Goal: Book appointment/travel/reservation

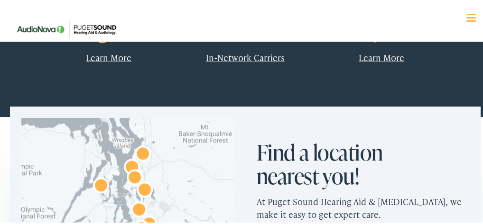
scroll to position [522, 0]
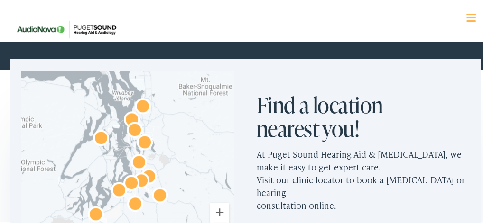
click at [466, 12] on span at bounding box center [470, 12] width 9 height 1
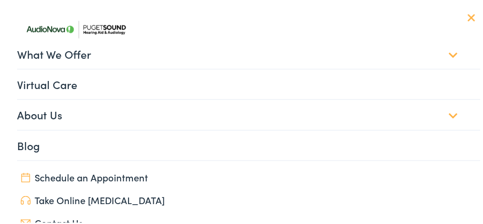
click at [442, 54] on link "What We Offer" at bounding box center [249, 52] width 464 height 29
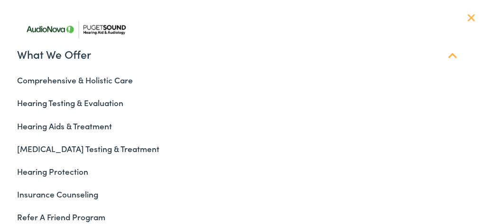
scroll to position [2236, 0]
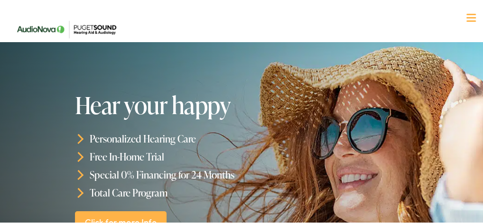
click at [466, 14] on div at bounding box center [470, 16] width 9 height 9
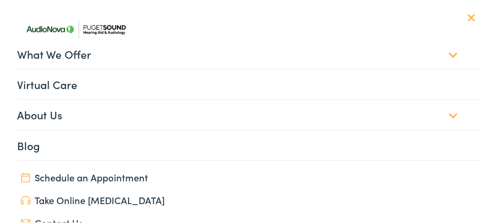
click at [138, 173] on link "Schedule an Appointment" at bounding box center [245, 175] width 450 height 13
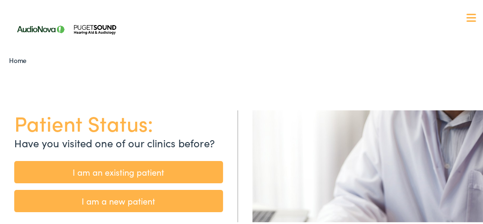
click at [112, 197] on link "I am a new patient" at bounding box center [118, 200] width 209 height 22
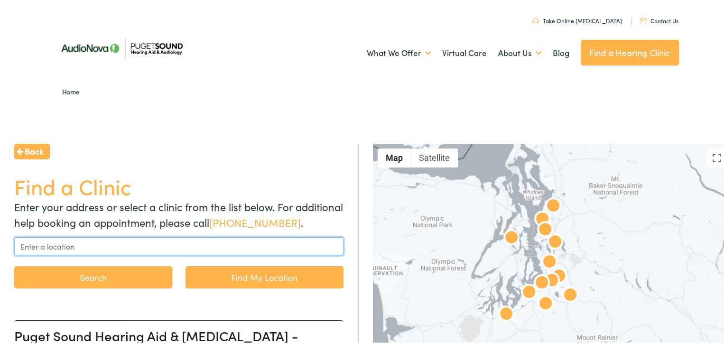
click at [49, 224] on input "text" at bounding box center [178, 244] width 329 height 18
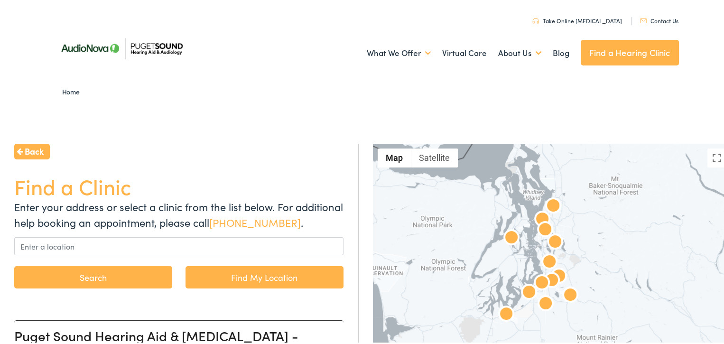
click at [107, 224] on button "Search" at bounding box center [93, 275] width 158 height 22
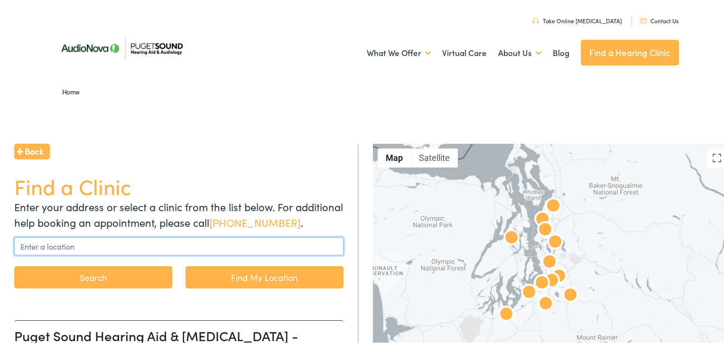
click at [116, 224] on input "text" at bounding box center [178, 244] width 329 height 18
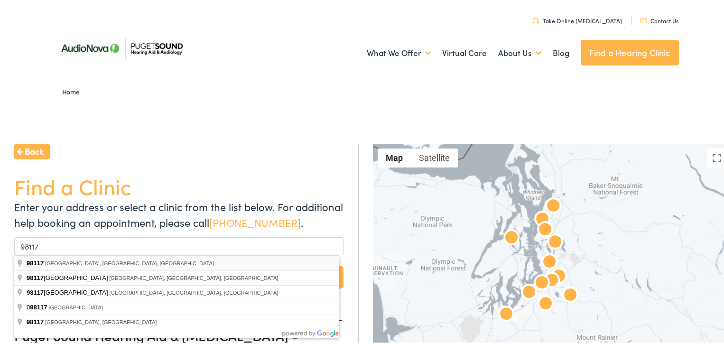
type input "Seattle, WA 98117, USA"
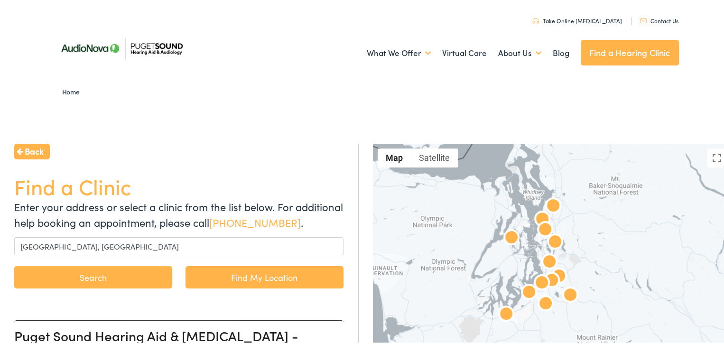
click at [78, 224] on button "Search" at bounding box center [93, 275] width 158 height 22
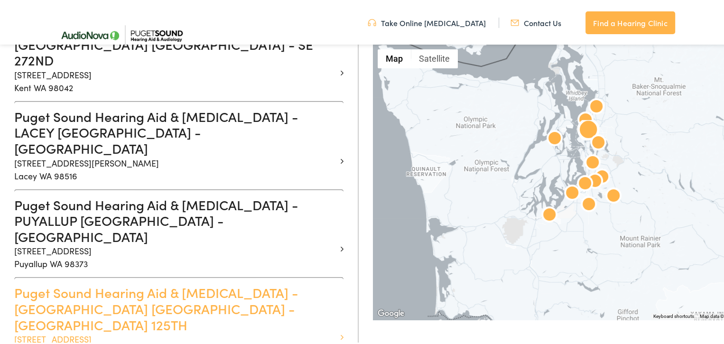
scroll to position [807, 0]
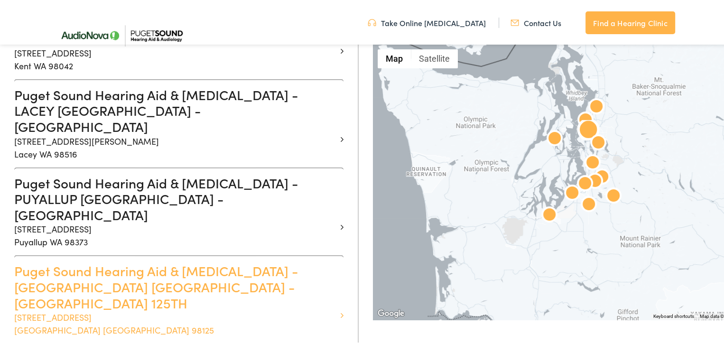
click at [43, 224] on p "2611 NE 125th St #238 Seattle WA 98125" at bounding box center [175, 322] width 322 height 26
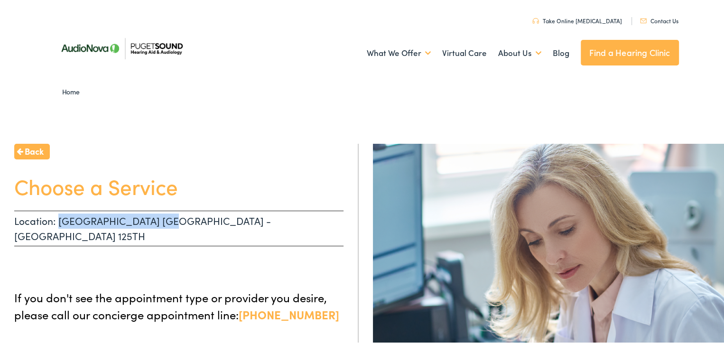
drag, startPoint x: 182, startPoint y: 221, endPoint x: 57, endPoint y: 216, distance: 124.9
click at [57, 216] on p "Location: SEATTLE WA - NE 125TH" at bounding box center [178, 227] width 329 height 36
copy p "SEATTLE WA - NE 125TH"
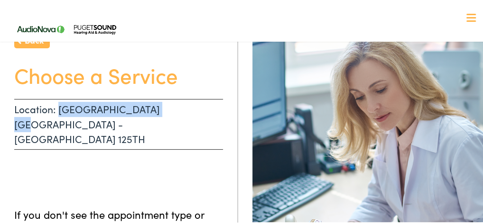
scroll to position [95, 0]
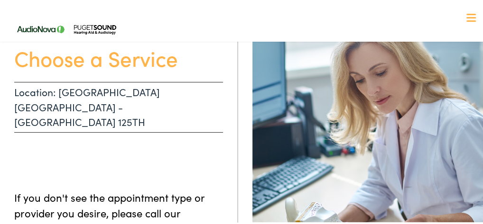
click at [186, 141] on ul at bounding box center [118, 150] width 209 height 19
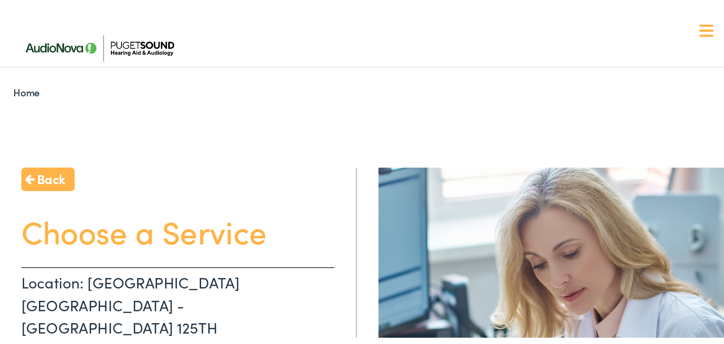
scroll to position [0, 0]
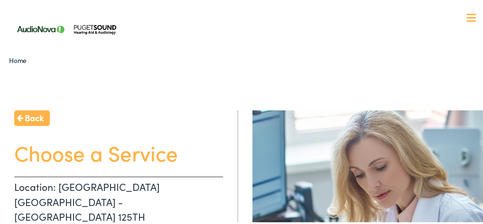
click at [33, 114] on span "Back" at bounding box center [34, 116] width 19 height 13
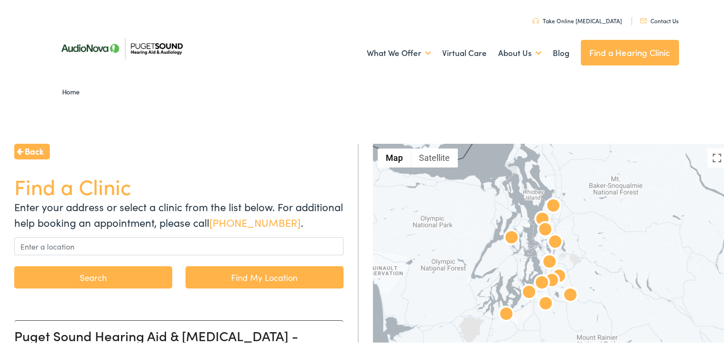
click at [246, 224] on link "Find My Location" at bounding box center [265, 275] width 158 height 22
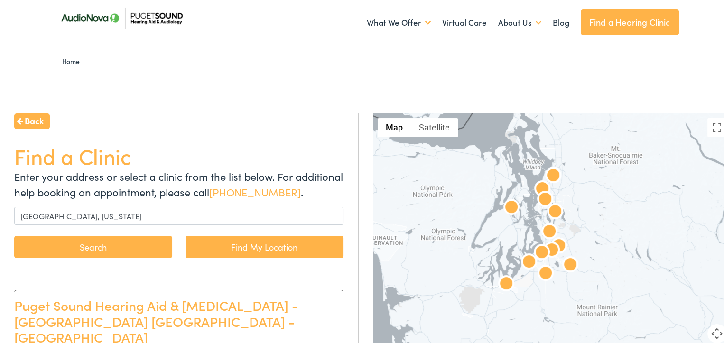
scroll to position [47, 0]
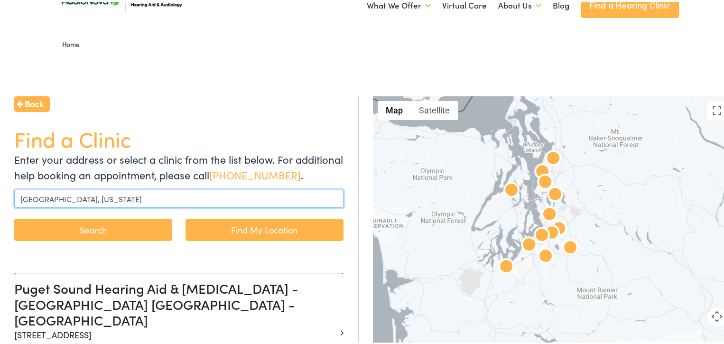
click at [104, 196] on input "Seattle, Washington" at bounding box center [178, 197] width 329 height 18
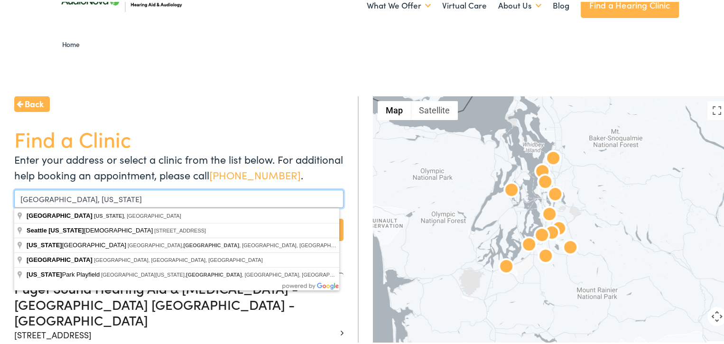
click at [104, 196] on input "Seattle, Washington" at bounding box center [178, 197] width 329 height 18
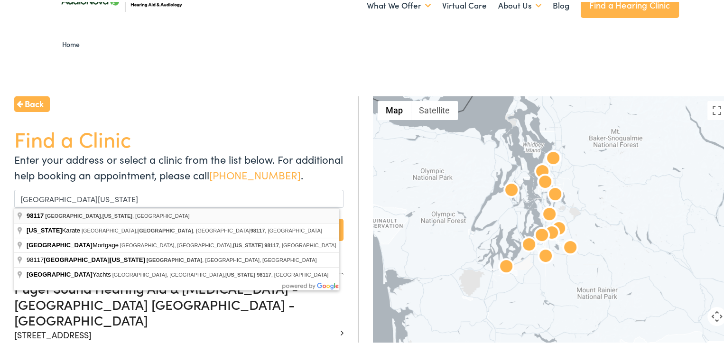
type input "Seattle, Washington 98117, USA"
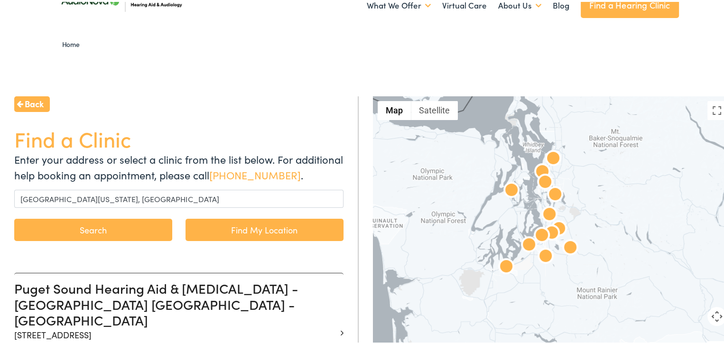
click at [123, 224] on button "Search" at bounding box center [93, 228] width 158 height 22
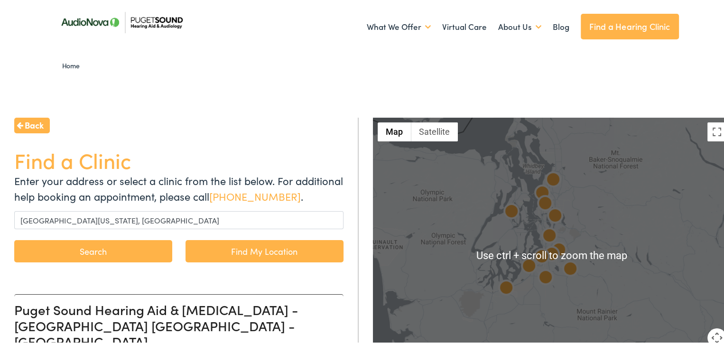
scroll to position [95, 0]
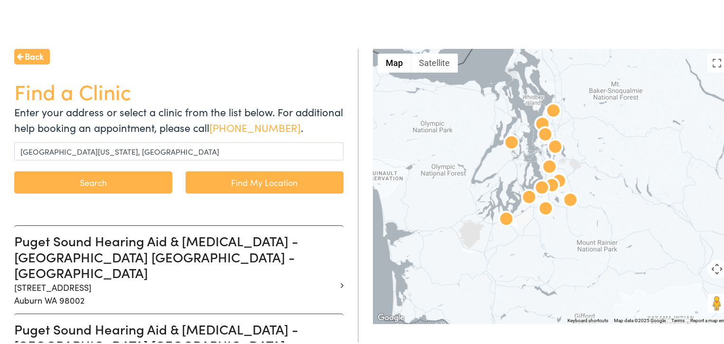
click at [483, 182] on div at bounding box center [552, 184] width 359 height 275
drag, startPoint x: 93, startPoint y: 179, endPoint x: 121, endPoint y: 185, distance: 29.1
click at [124, 186] on button "Search" at bounding box center [93, 180] width 158 height 22
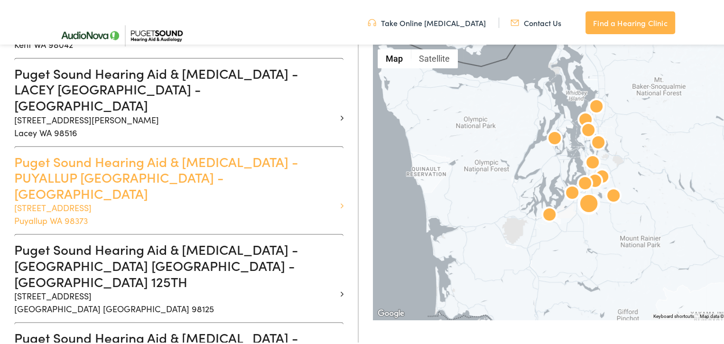
scroll to position [854, 0]
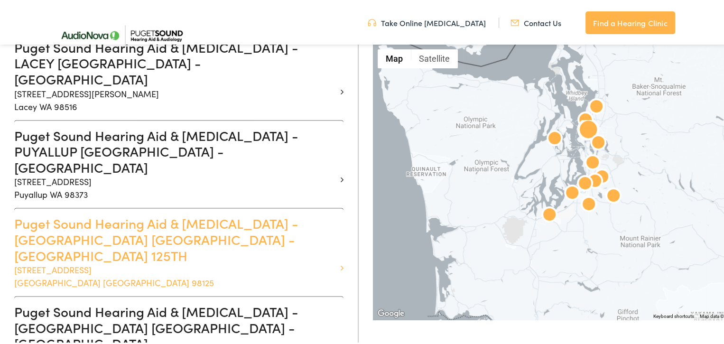
click at [75, 214] on h3 "Puget Sound Hearing Aid & Audiology - SEATTLE WA - NE 125TH" at bounding box center [175, 238] width 322 height 48
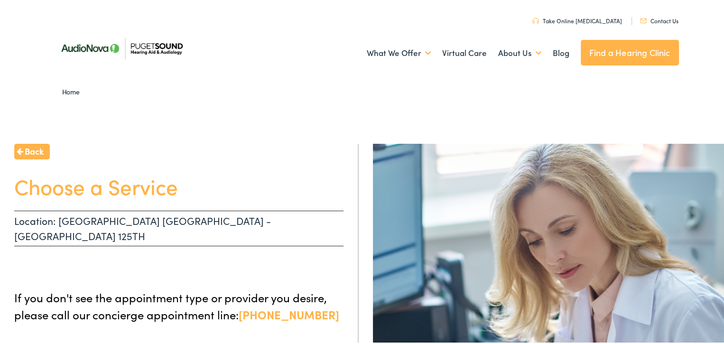
drag, startPoint x: 52, startPoint y: 192, endPoint x: 51, endPoint y: 187, distance: 4.8
click at [52, 191] on h1 "Choose a Service" at bounding box center [178, 184] width 329 height 25
click at [37, 154] on span "Back" at bounding box center [34, 149] width 19 height 13
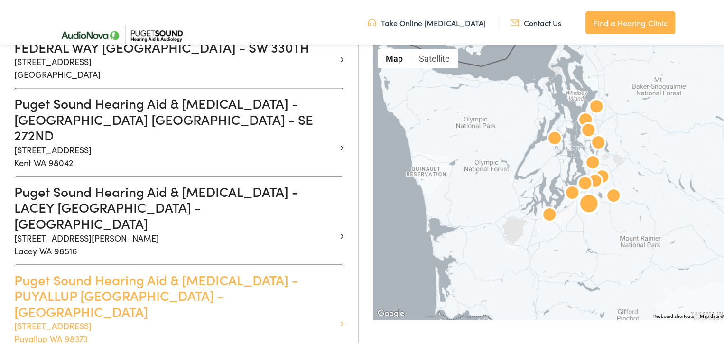
scroll to position [807, 0]
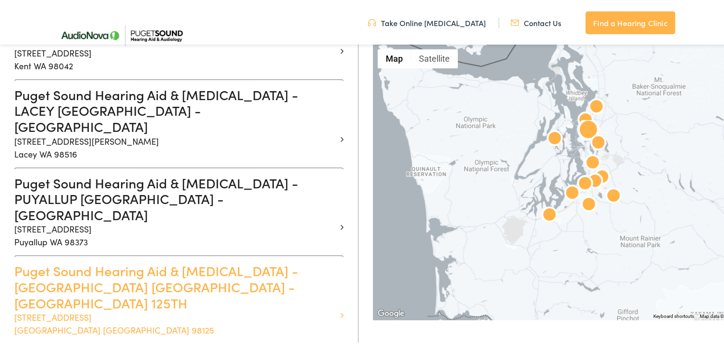
click at [341, 224] on icon at bounding box center [342, 313] width 3 height 9
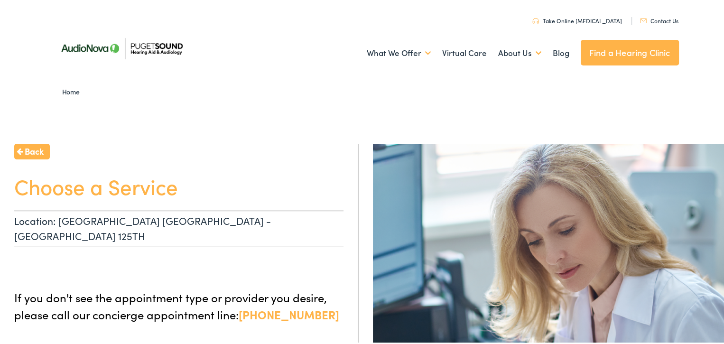
click at [43, 216] on p "Location: [GEOGRAPHIC_DATA] [GEOGRAPHIC_DATA] - [GEOGRAPHIC_DATA] 125TH" at bounding box center [178, 227] width 329 height 36
click at [172, 219] on p "Location: [GEOGRAPHIC_DATA] [GEOGRAPHIC_DATA] - [GEOGRAPHIC_DATA] 125TH" at bounding box center [178, 227] width 329 height 36
click at [144, 186] on h1 "Choose a Service" at bounding box center [178, 184] width 329 height 25
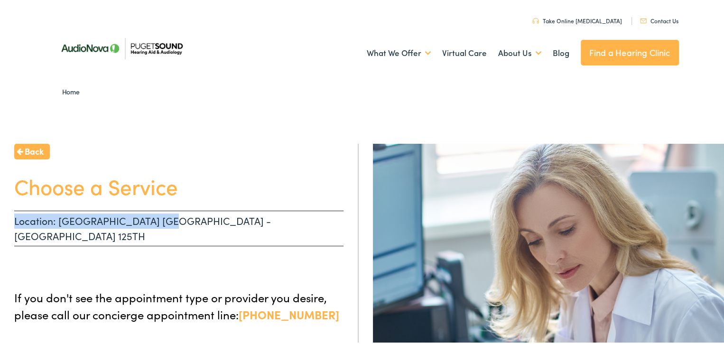
drag, startPoint x: 177, startPoint y: 217, endPoint x: -1, endPoint y: 217, distance: 178.9
click at [376, 224] on img at bounding box center [552, 319] width 359 height 355
click at [62, 89] on link "Home" at bounding box center [73, 89] width 22 height 9
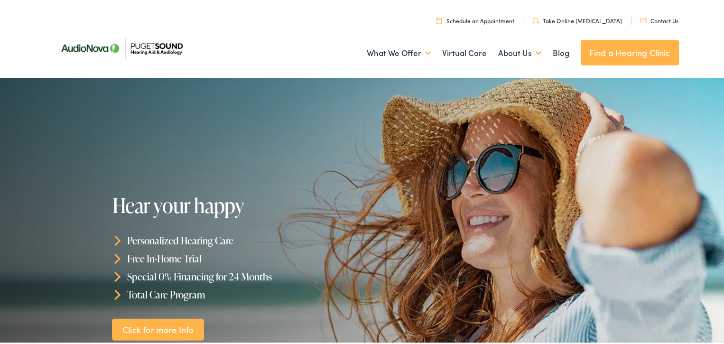
scroll to position [47, 0]
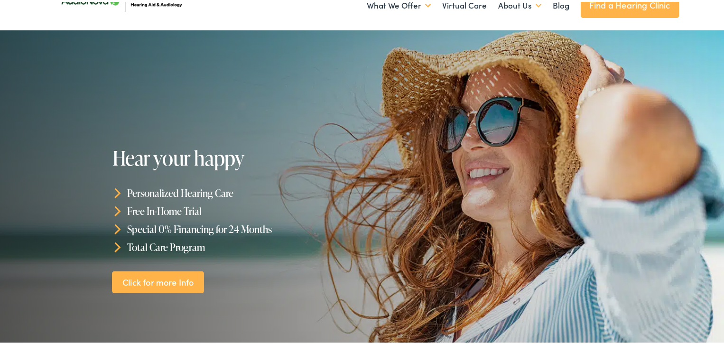
click at [159, 278] on link "Click for more Info" at bounding box center [158, 280] width 92 height 22
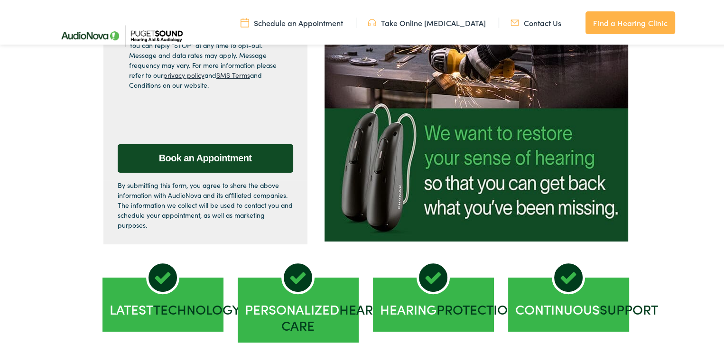
scroll to position [285, 0]
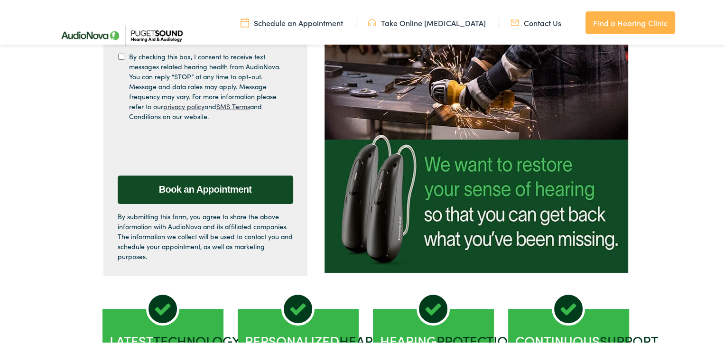
click at [275, 22] on link "Schedule an Appointment" at bounding box center [292, 21] width 103 height 10
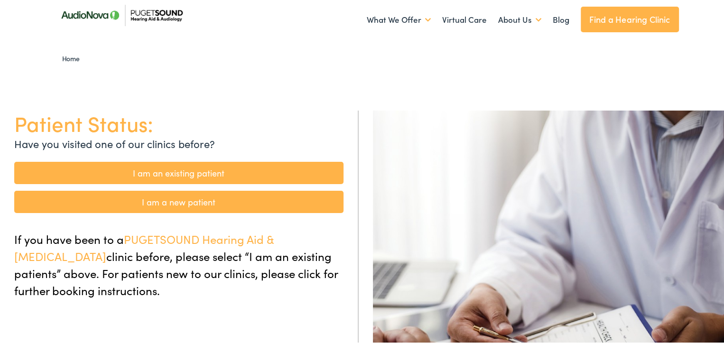
scroll to position [47, 0]
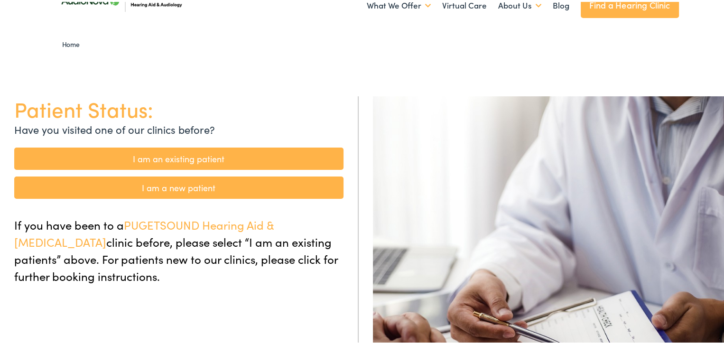
click at [198, 190] on link "I am a new patient" at bounding box center [178, 186] width 329 height 22
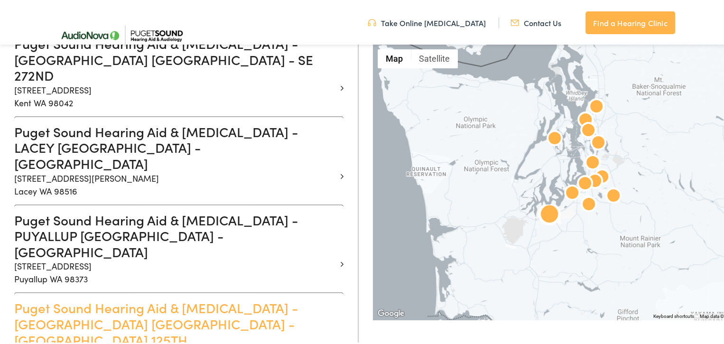
scroll to position [807, 0]
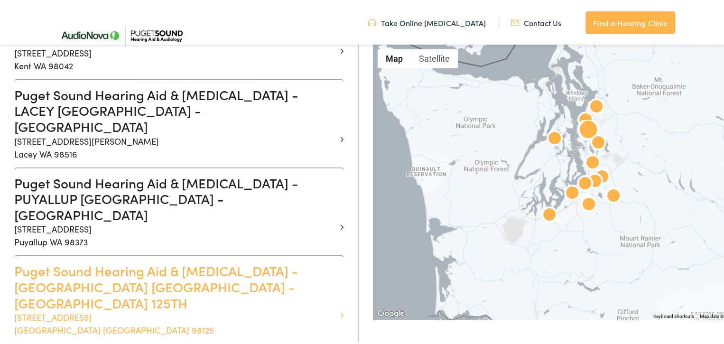
click at [213, 261] on h3 "Puget Sound Hearing Aid & [MEDICAL_DATA] - [GEOGRAPHIC_DATA] [GEOGRAPHIC_DATA] …" at bounding box center [175, 285] width 322 height 48
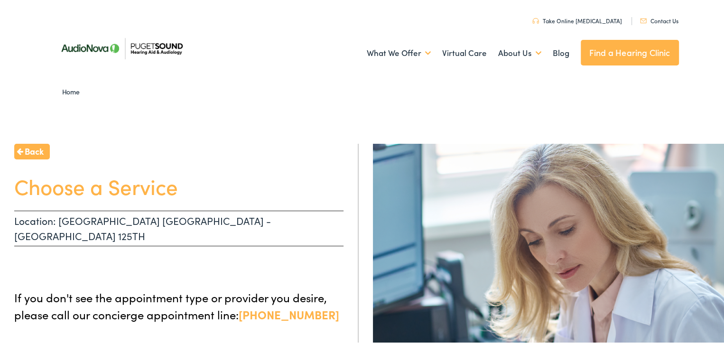
click at [59, 187] on h1 "Choose a Service" at bounding box center [178, 184] width 329 height 25
click at [122, 190] on h1 "Choose a Service" at bounding box center [178, 184] width 329 height 25
click at [151, 186] on h1 "Choose a Service" at bounding box center [178, 184] width 329 height 25
click at [119, 216] on p "Location: SEATTLE WA - NE 125TH" at bounding box center [178, 227] width 329 height 36
drag, startPoint x: 82, startPoint y: 221, endPoint x: 67, endPoint y: 196, distance: 29.1
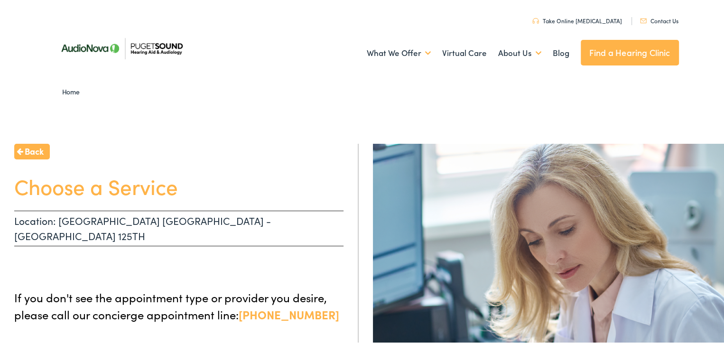
click at [81, 219] on p "Location: SEATTLE WA - NE 125TH" at bounding box center [178, 227] width 329 height 36
click at [65, 192] on h1 "Choose a Service" at bounding box center [178, 184] width 329 height 25
drag, startPoint x: 65, startPoint y: 192, endPoint x: 101, endPoint y: 191, distance: 35.6
click at [101, 191] on h1 "Choose a Service" at bounding box center [178, 184] width 329 height 25
drag, startPoint x: 101, startPoint y: 191, endPoint x: 133, endPoint y: 188, distance: 32.9
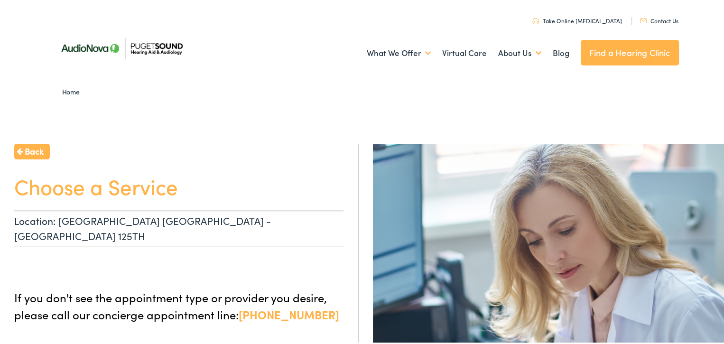
click at [133, 188] on h1 "Choose a Service" at bounding box center [178, 184] width 329 height 25
drag, startPoint x: 133, startPoint y: 188, endPoint x: 168, endPoint y: 184, distance: 34.9
click at [168, 184] on h1 "Choose a Service" at bounding box center [178, 184] width 329 height 25
drag, startPoint x: 168, startPoint y: 184, endPoint x: 209, endPoint y: 180, distance: 41.5
click at [209, 180] on h1 "Choose a Service" at bounding box center [178, 184] width 329 height 25
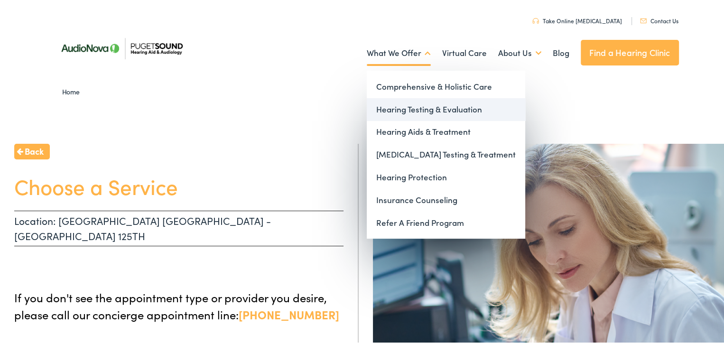
click at [392, 105] on link "Hearing Testing & Evaluation" at bounding box center [446, 107] width 158 height 23
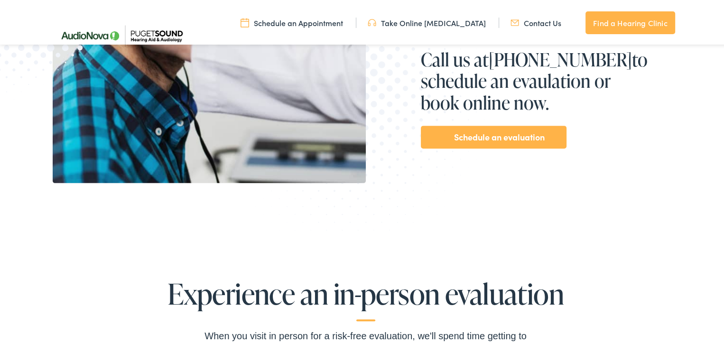
scroll to position [380, 0]
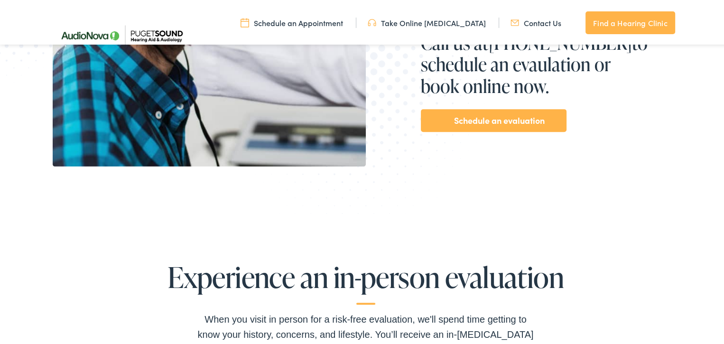
click at [493, 118] on link "Schedule an evaluation" at bounding box center [499, 118] width 91 height 15
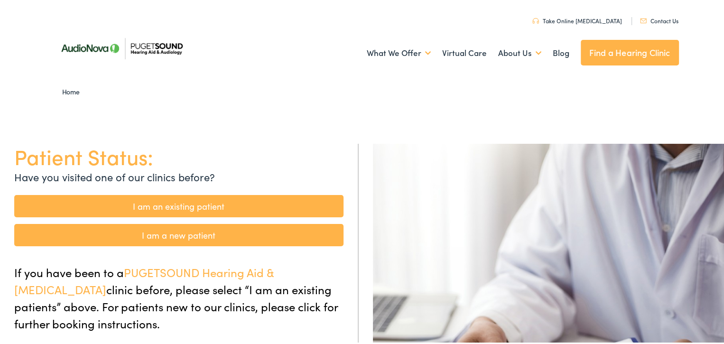
click at [184, 230] on link "I am a new patient" at bounding box center [178, 233] width 329 height 22
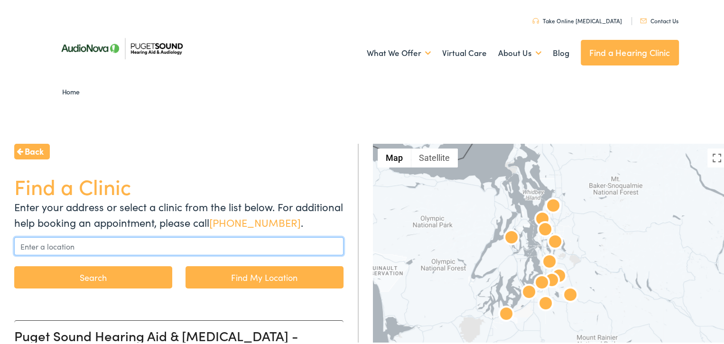
click at [68, 240] on input "text" at bounding box center [178, 244] width 329 height 18
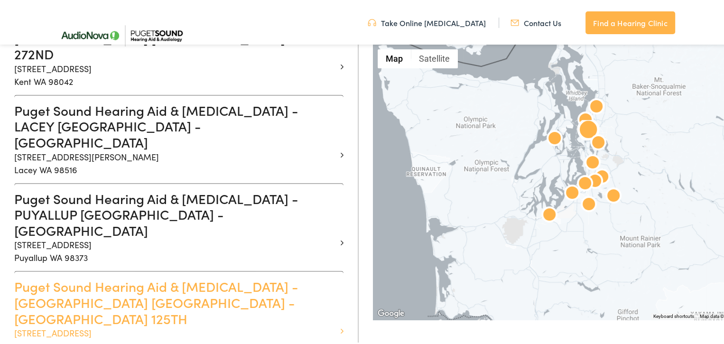
scroll to position [854, 0]
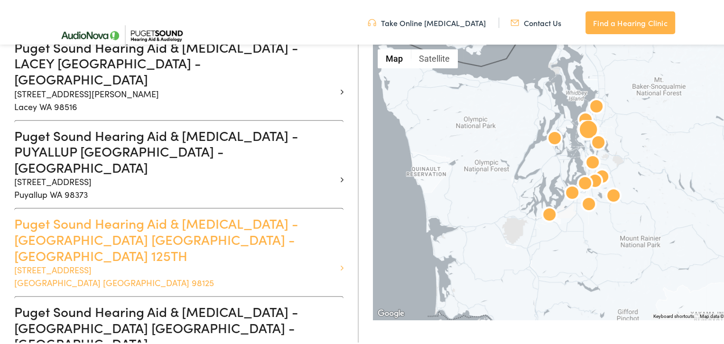
click at [70, 214] on h3 "Puget Sound Hearing Aid & [MEDICAL_DATA] - [GEOGRAPHIC_DATA] [GEOGRAPHIC_DATA] …" at bounding box center [175, 238] width 322 height 48
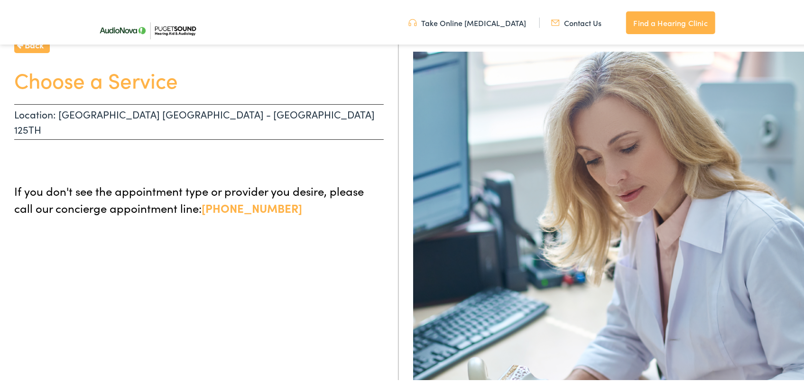
scroll to position [105, 0]
